Goal: Navigation & Orientation: Find specific page/section

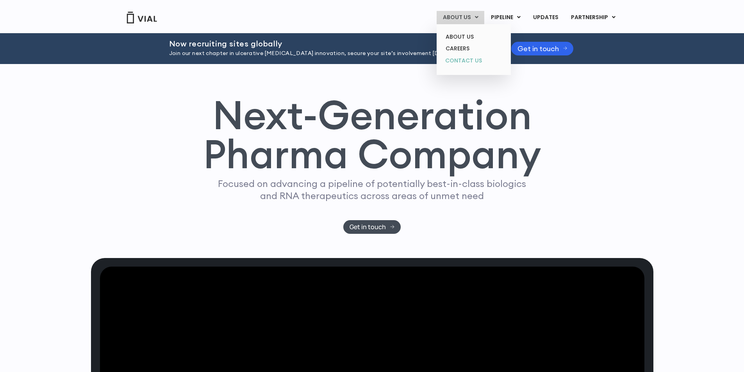
click at [457, 59] on link "CONTACT US" at bounding box center [473, 61] width 68 height 12
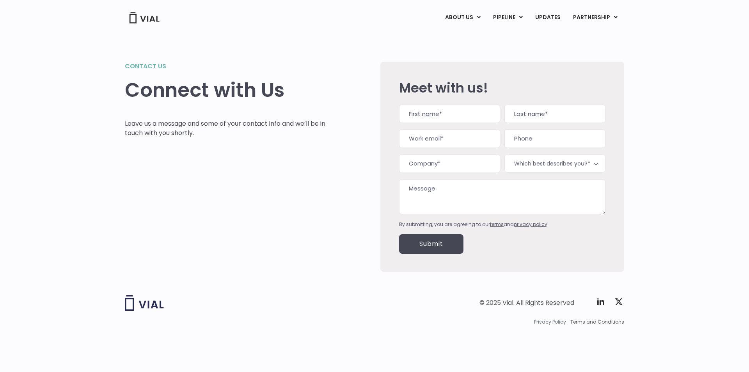
click at [549, 321] on span "Privacy Policy" at bounding box center [550, 321] width 32 height 7
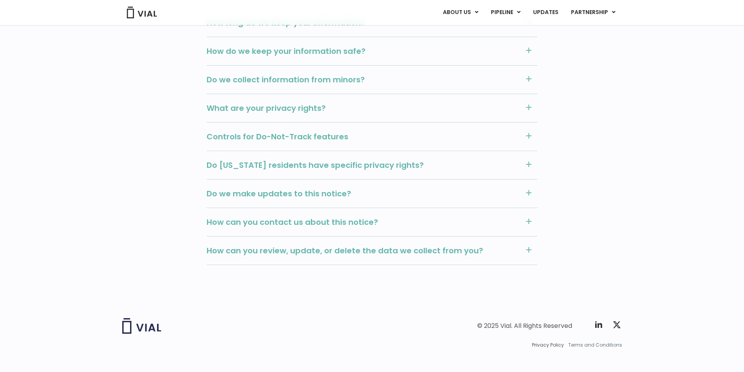
click at [600, 342] on span "Terms and Conditions" at bounding box center [595, 345] width 54 height 7
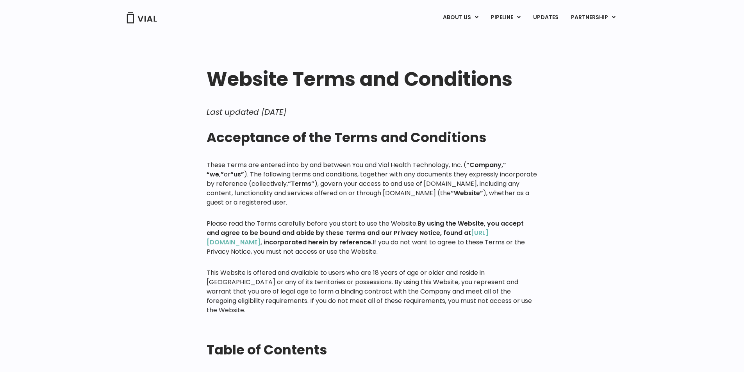
click at [464, 34] on link "ABOUT US" at bounding box center [473, 37] width 68 height 12
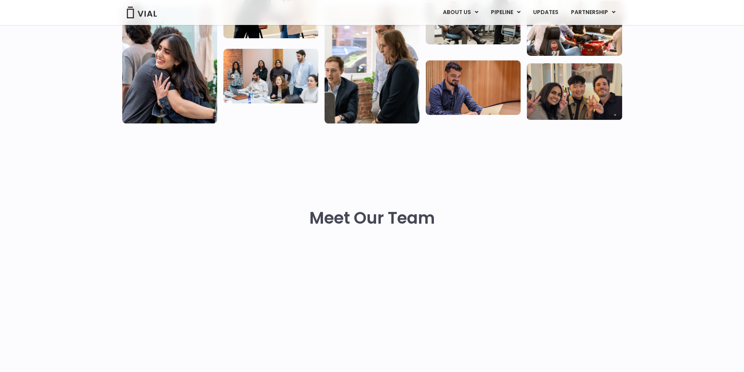
scroll to position [312, 0]
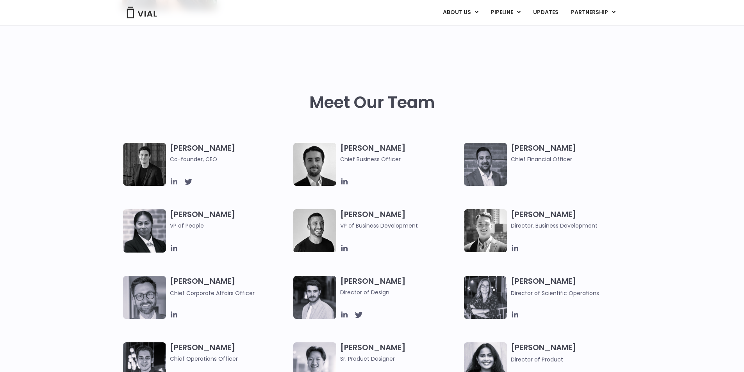
drag, startPoint x: 174, startPoint y: 180, endPoint x: 358, endPoint y: 133, distance: 189.4
click at [174, 180] on icon at bounding box center [174, 181] width 9 height 9
drag, startPoint x: 342, startPoint y: 181, endPoint x: 365, endPoint y: 182, distance: 23.1
click at [342, 181] on icon at bounding box center [344, 181] width 6 height 6
